Goal: Find specific page/section

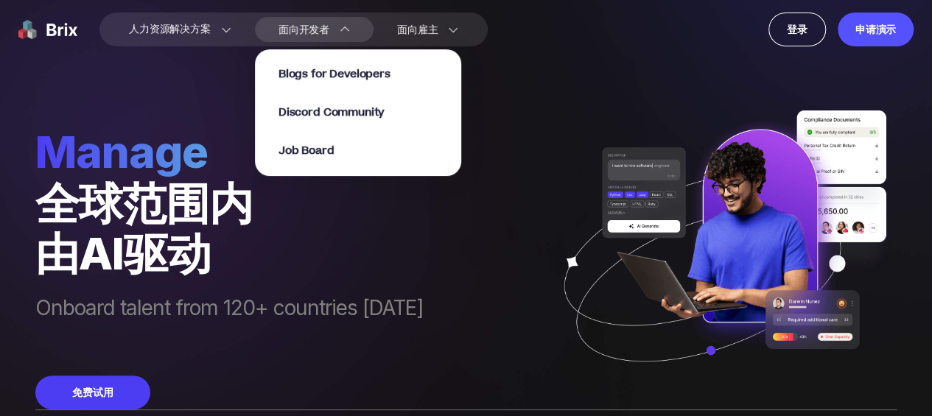
click at [311, 20] on div "For Developers 面向开发者 Blogs for Developers Discord Community Job Board" at bounding box center [314, 29] width 119 height 25
click at [320, 27] on span "面向开发者" at bounding box center [303, 29] width 51 height 15
click at [323, 74] on span "Blogs for Developers" at bounding box center [334, 74] width 112 height 17
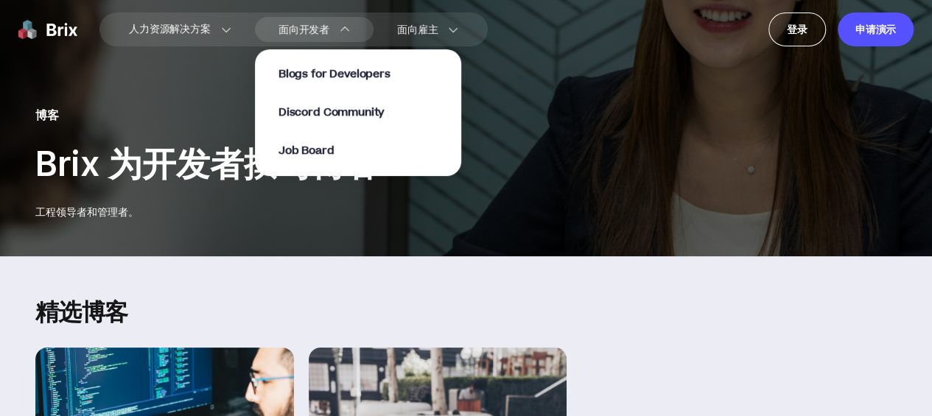
click at [318, 142] on link "Job Board" at bounding box center [306, 150] width 56 height 16
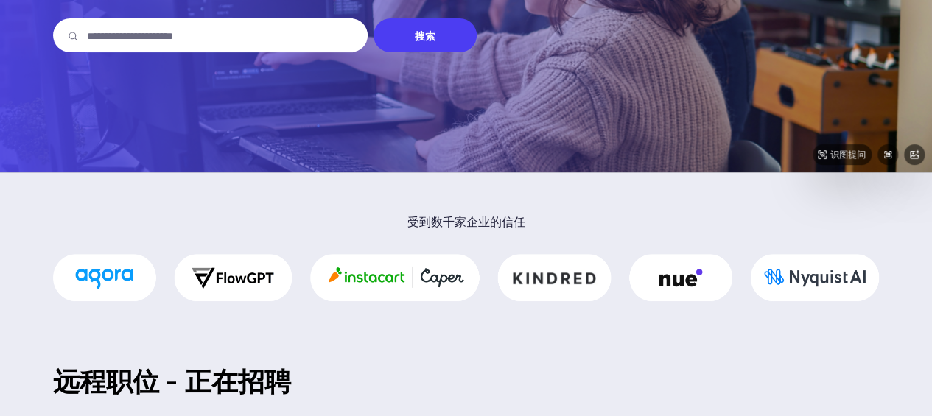
scroll to position [189, 0]
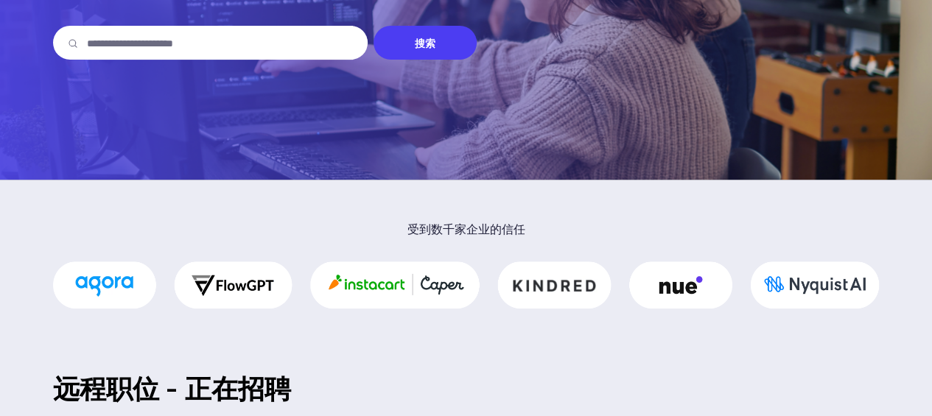
click at [265, 39] on input "text" at bounding box center [220, 43] width 266 height 34
type input "******"
click at [408, 43] on div "Search 搜索" at bounding box center [424, 43] width 103 height 34
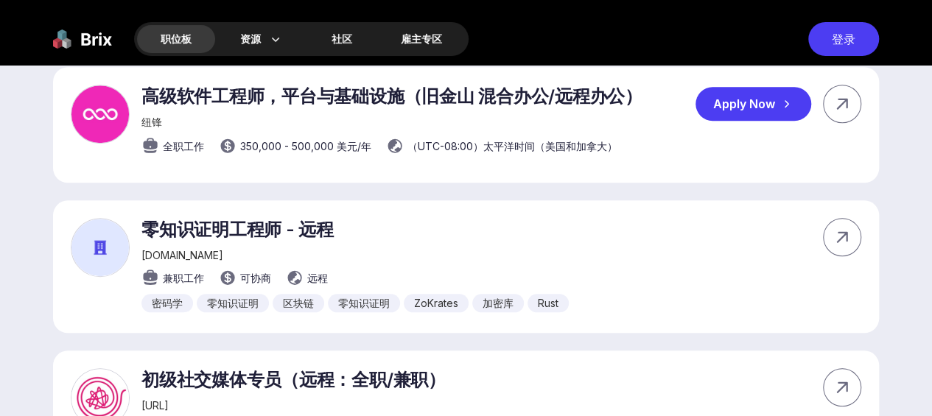
scroll to position [663, 0]
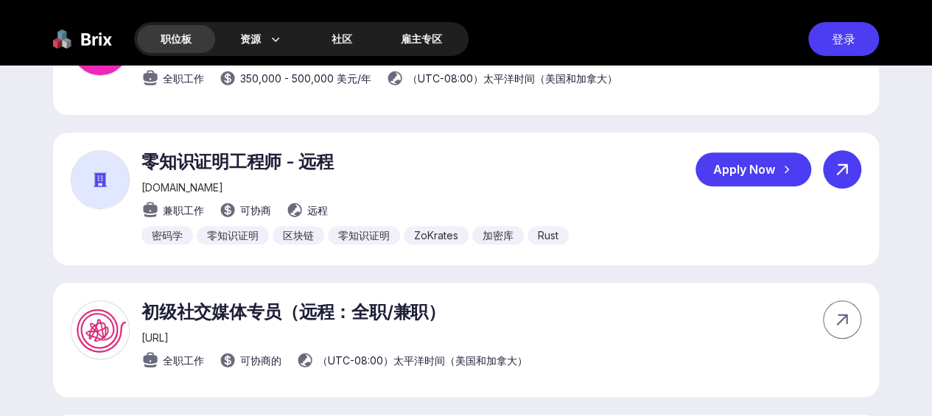
click at [842, 169] on icon at bounding box center [842, 169] width 22 height 22
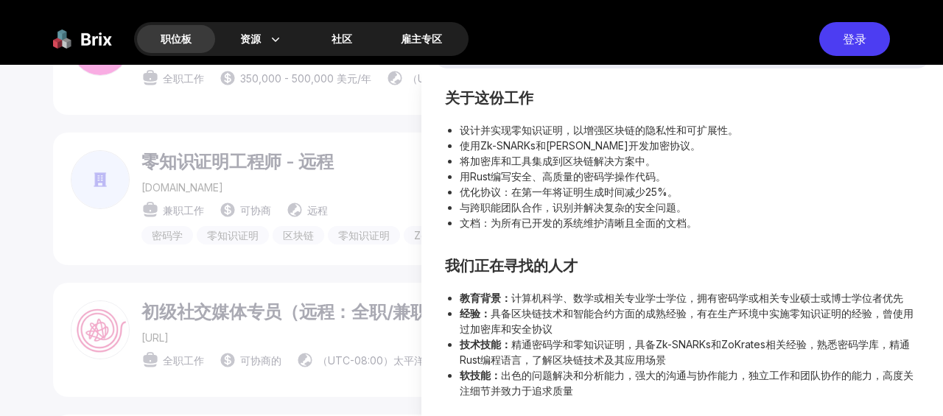
scroll to position [324, 0]
click at [264, 246] on div at bounding box center [471, 240] width 943 height 351
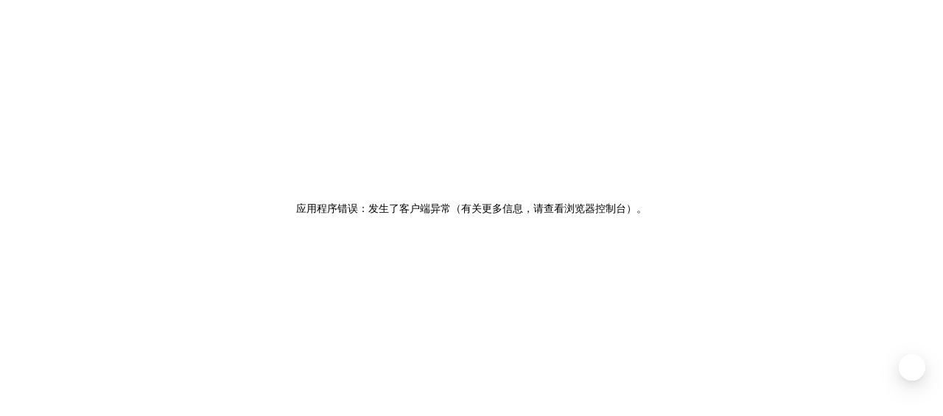
drag, startPoint x: 728, startPoint y: 1, endPoint x: 192, endPoint y: 76, distance: 540.6
click at [371, 170] on div "Application error: a client-side exception has occurred (see the browser consol…" at bounding box center [471, 208] width 943 height 416
